Goal: Transaction & Acquisition: Subscribe to service/newsletter

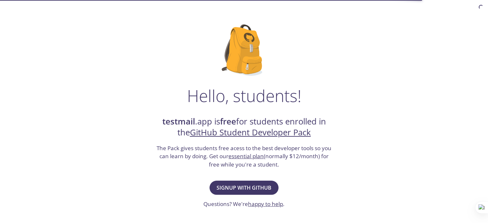
scroll to position [24, 0]
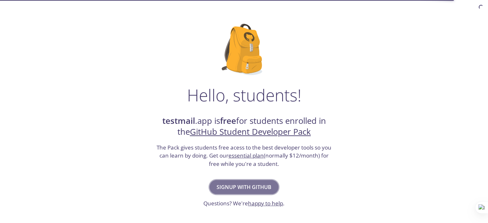
click at [242, 190] on span "Signup with GitHub" at bounding box center [244, 187] width 55 height 9
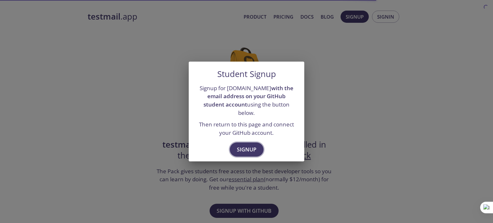
click at [244, 149] on span "Signup" at bounding box center [247, 149] width 20 height 9
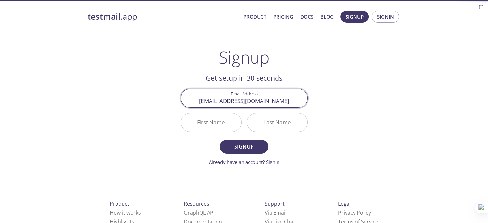
click at [220, 126] on input "First Name" at bounding box center [211, 122] width 60 height 18
click at [276, 101] on input "[EMAIL_ADDRESS][DOMAIN_NAME]" at bounding box center [244, 98] width 126 height 18
type input "w"
type input "[EMAIL_ADDRESS][DOMAIN_NAME]"
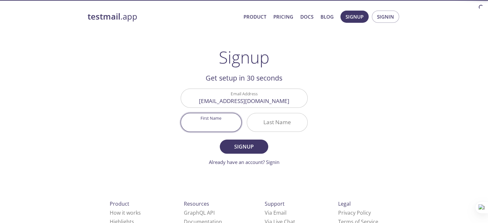
click at [216, 128] on input "First Name" at bounding box center [211, 122] width 60 height 18
type input "Uwindu"
click at [277, 124] on input "Last Name" at bounding box center [277, 122] width 60 height 18
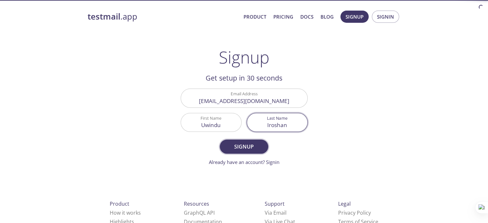
type input "Iroshan"
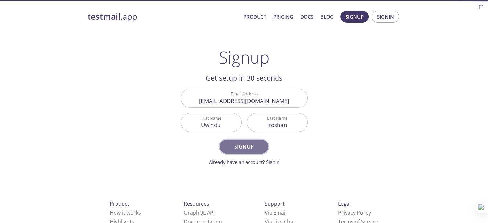
click at [238, 147] on span "Signup" at bounding box center [244, 146] width 34 height 9
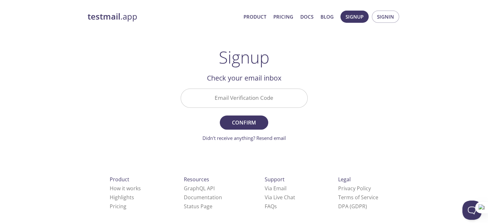
click at [207, 98] on input "Email Verification Code" at bounding box center [244, 98] width 126 height 18
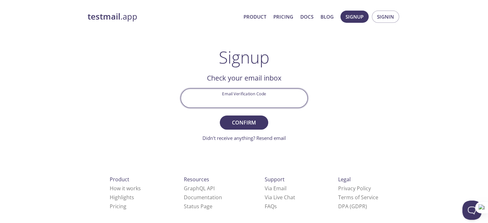
paste input "J16615M"
type input "J16615M"
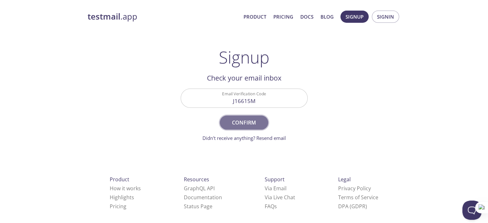
click at [244, 123] on span "Confirm" at bounding box center [244, 122] width 34 height 9
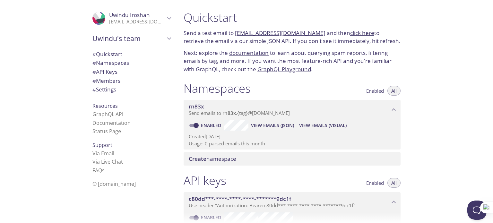
click at [350, 33] on link "click here" at bounding box center [362, 32] width 24 height 7
drag, startPoint x: 234, startPoint y: 31, endPoint x: 313, endPoint y: 30, distance: 78.7
click at [313, 30] on p "Send a test email to rn83x.test@inbox.testmail.app and then click here to retri…" at bounding box center [292, 37] width 217 height 16
copy p "rn83x.test@inbox.testmail.app"
